Goal: Information Seeking & Learning: Find specific fact

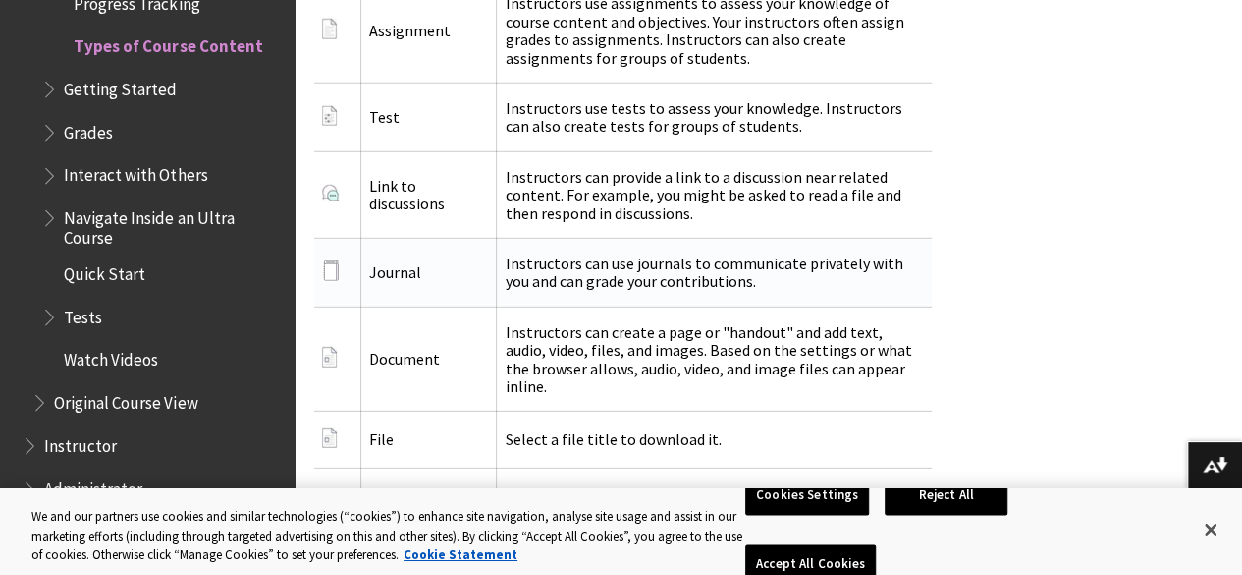
scroll to position [2487, 0]
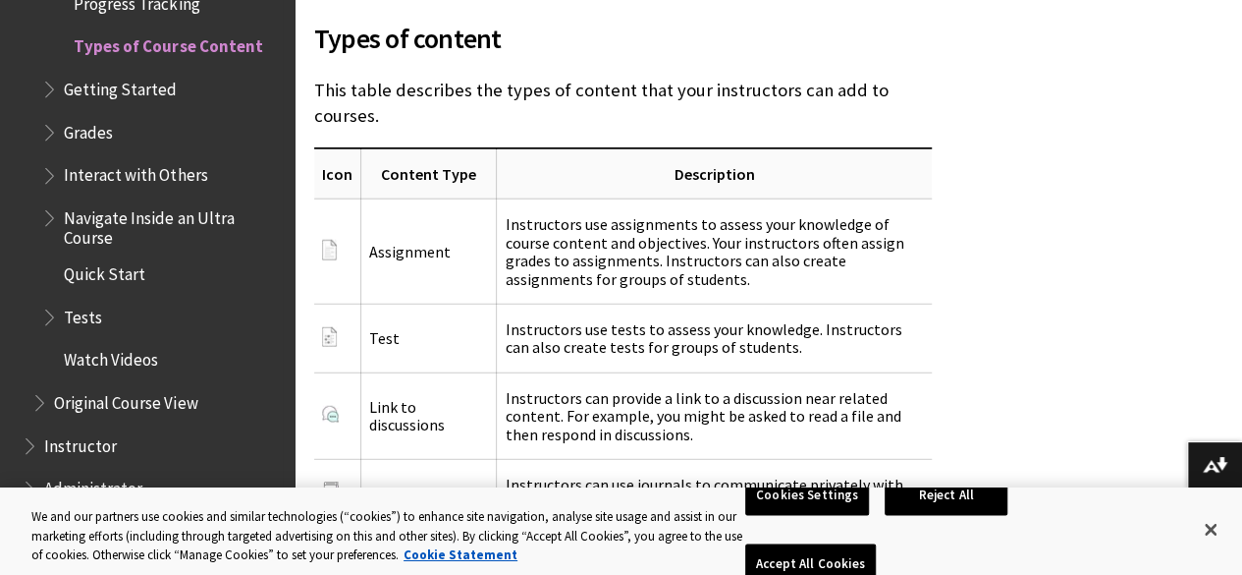
click at [33, 444] on span "Book outline for Blackboard Learn Help" at bounding box center [32, 441] width 21 height 25
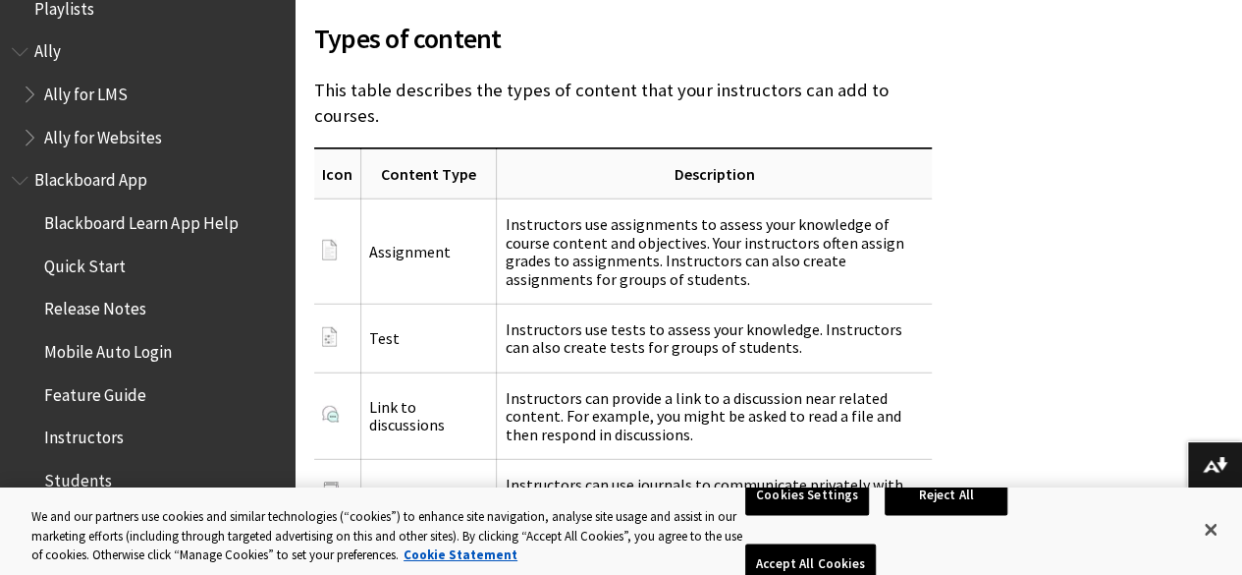
scroll to position [0, 0]
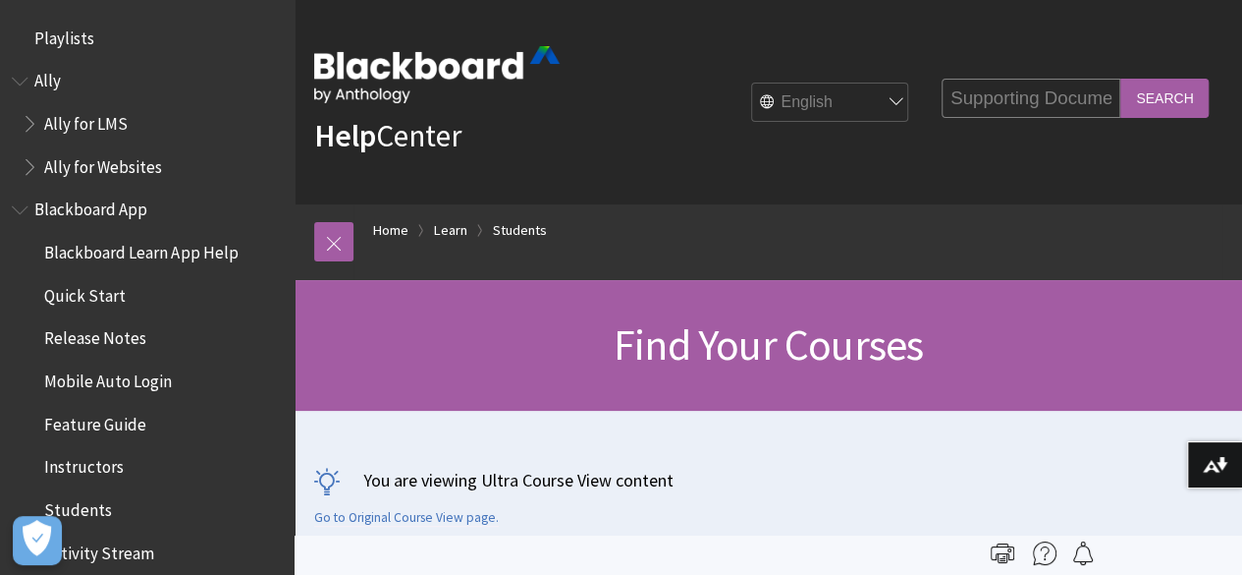
scroll to position [2106, 0]
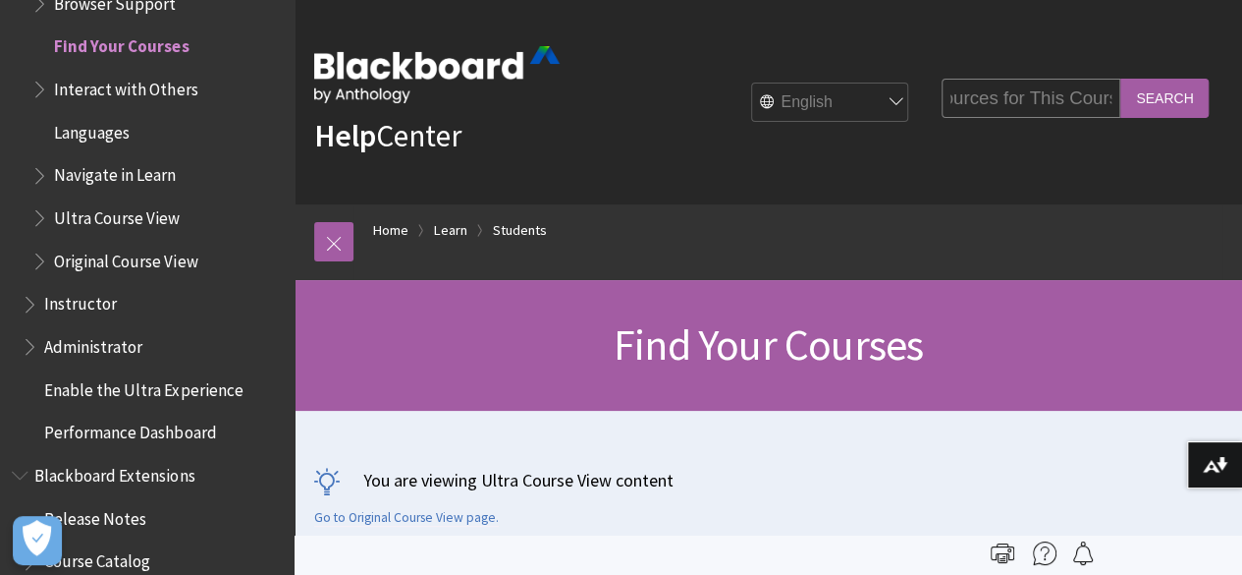
type input "Supporting Documents and Student Resources for This Course"
click at [1170, 95] on input "Search" at bounding box center [1165, 98] width 88 height 38
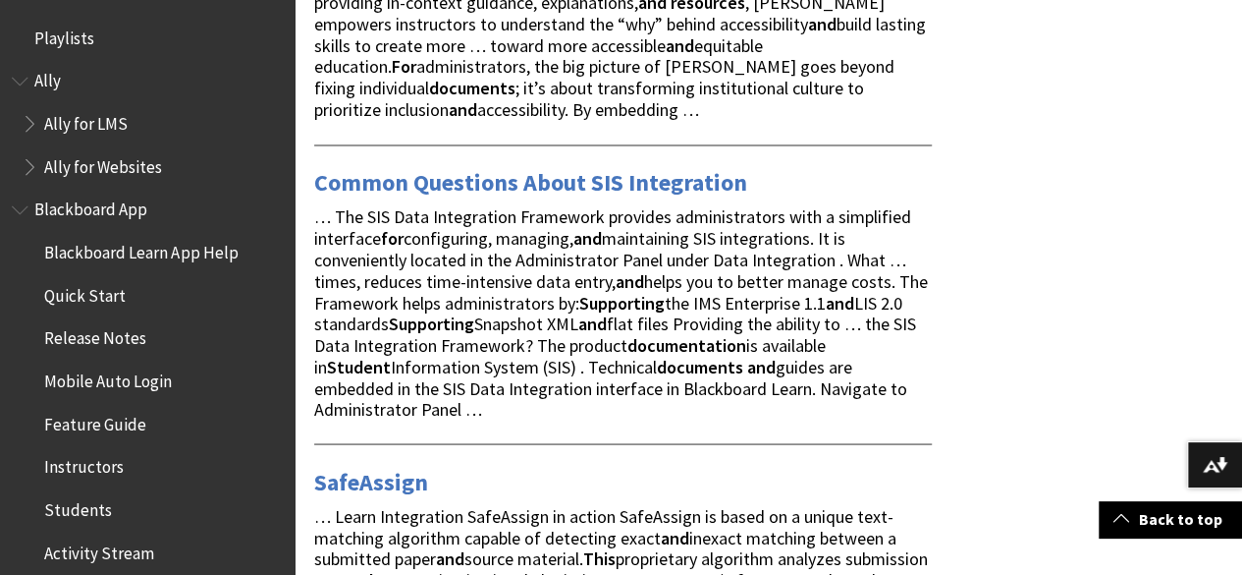
scroll to position [5402, 0]
